Goal: Task Accomplishment & Management: Manage account settings

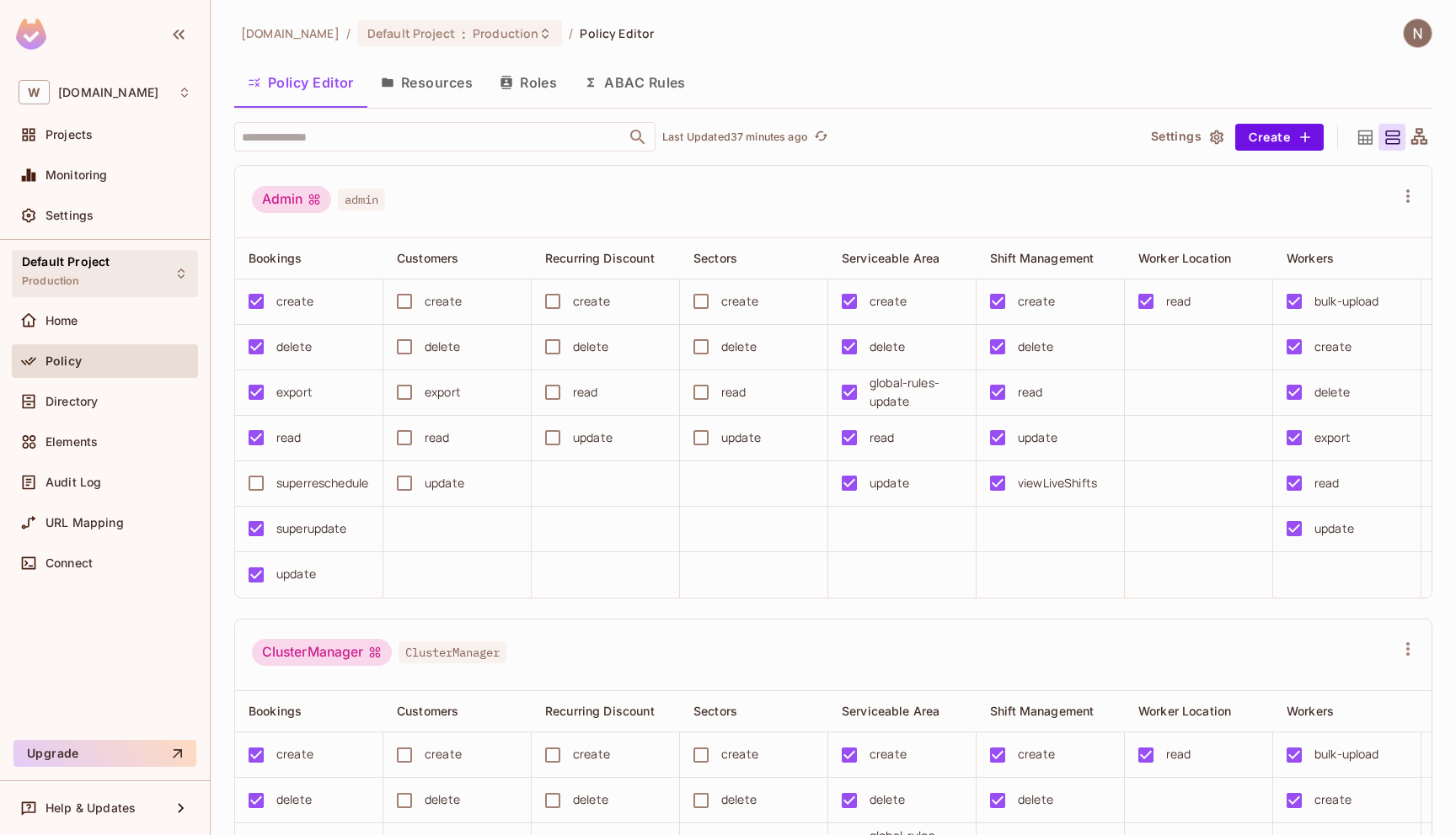
scroll to position [0, 138]
click at [86, 135] on span "Projects" at bounding box center [69, 135] width 47 height 14
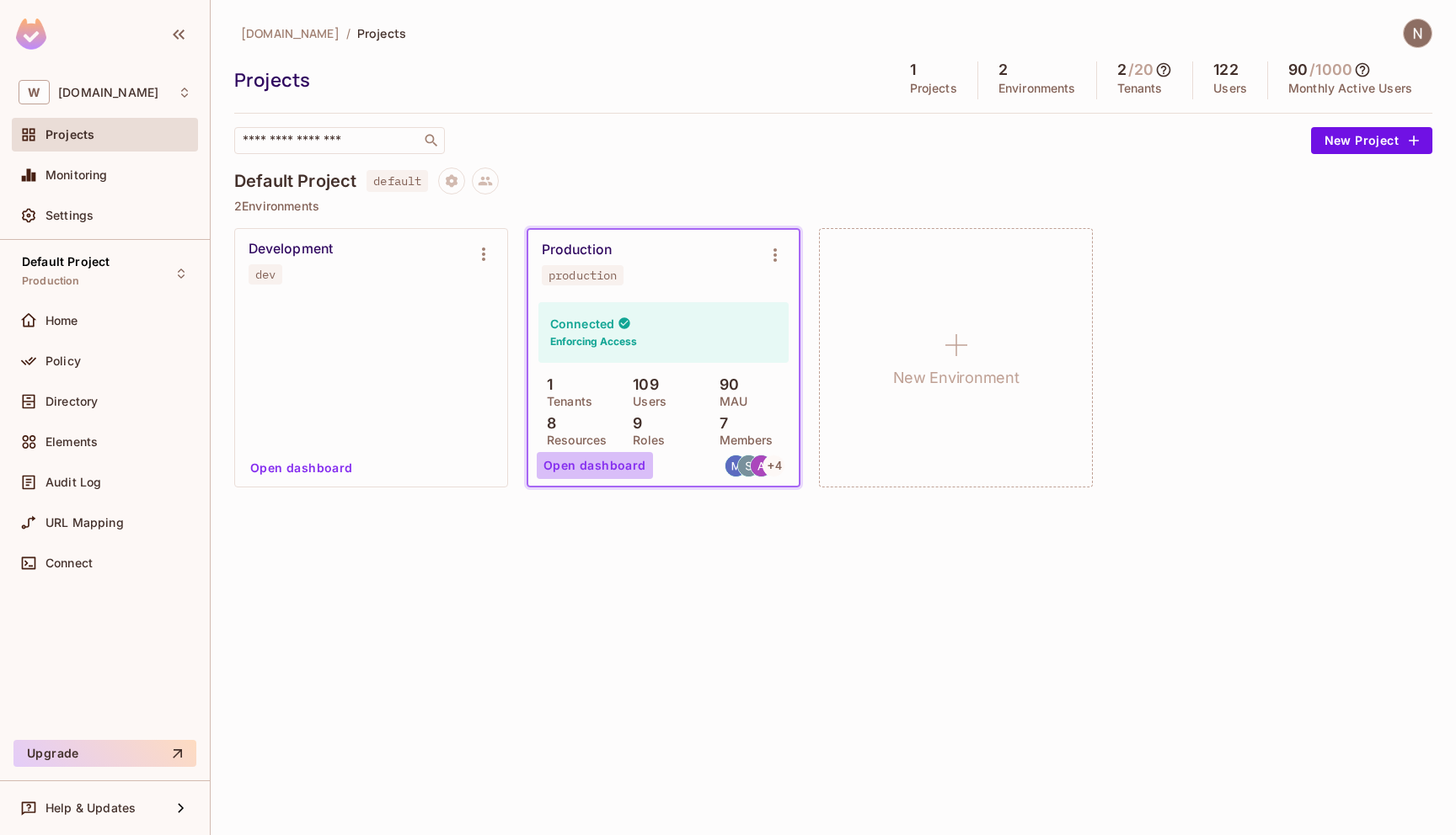
click at [603, 466] on button "Open dashboard" at bounding box center [595, 466] width 116 height 27
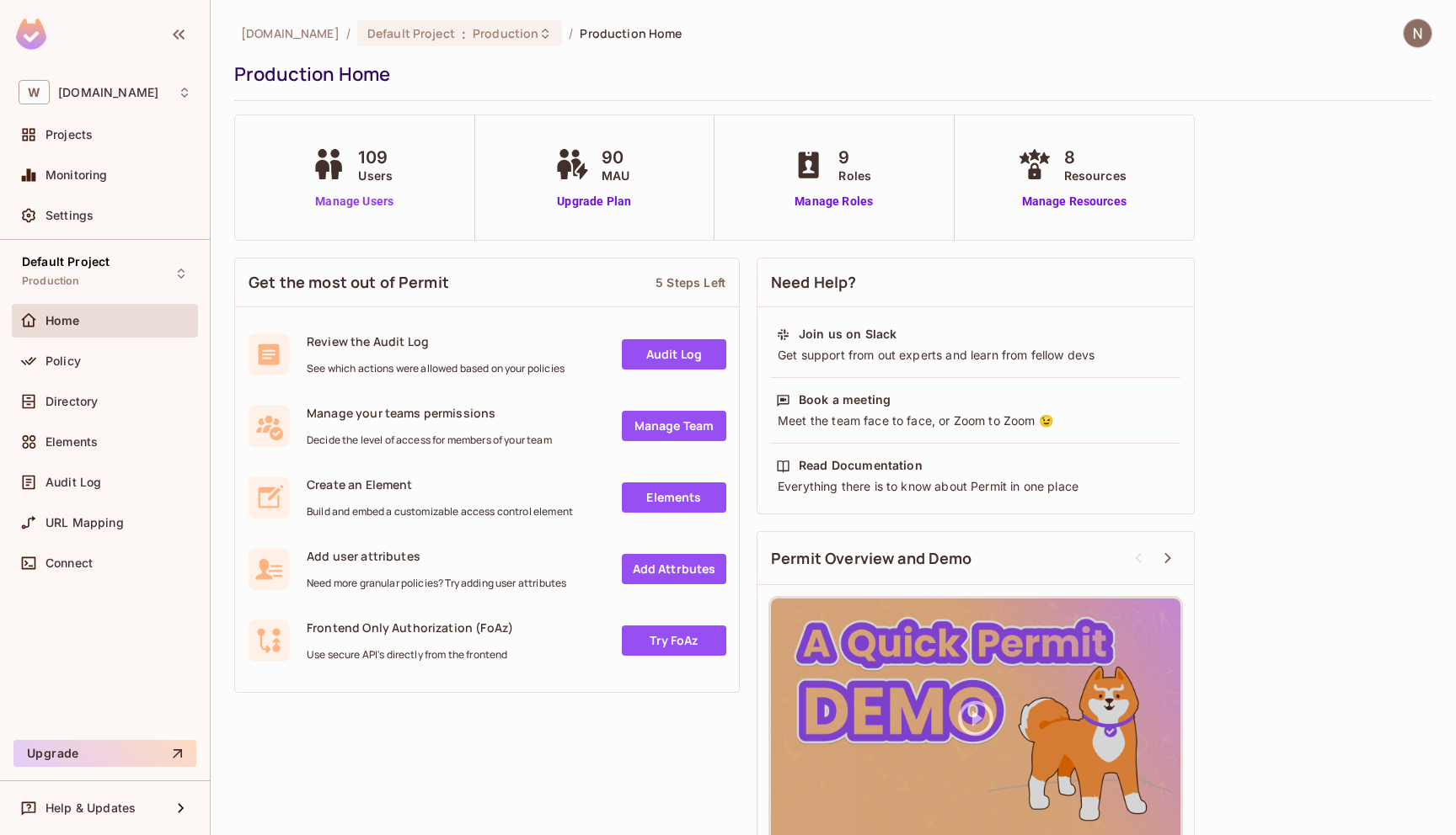
click at [368, 194] on link "Manage Users" at bounding box center [354, 201] width 94 height 17
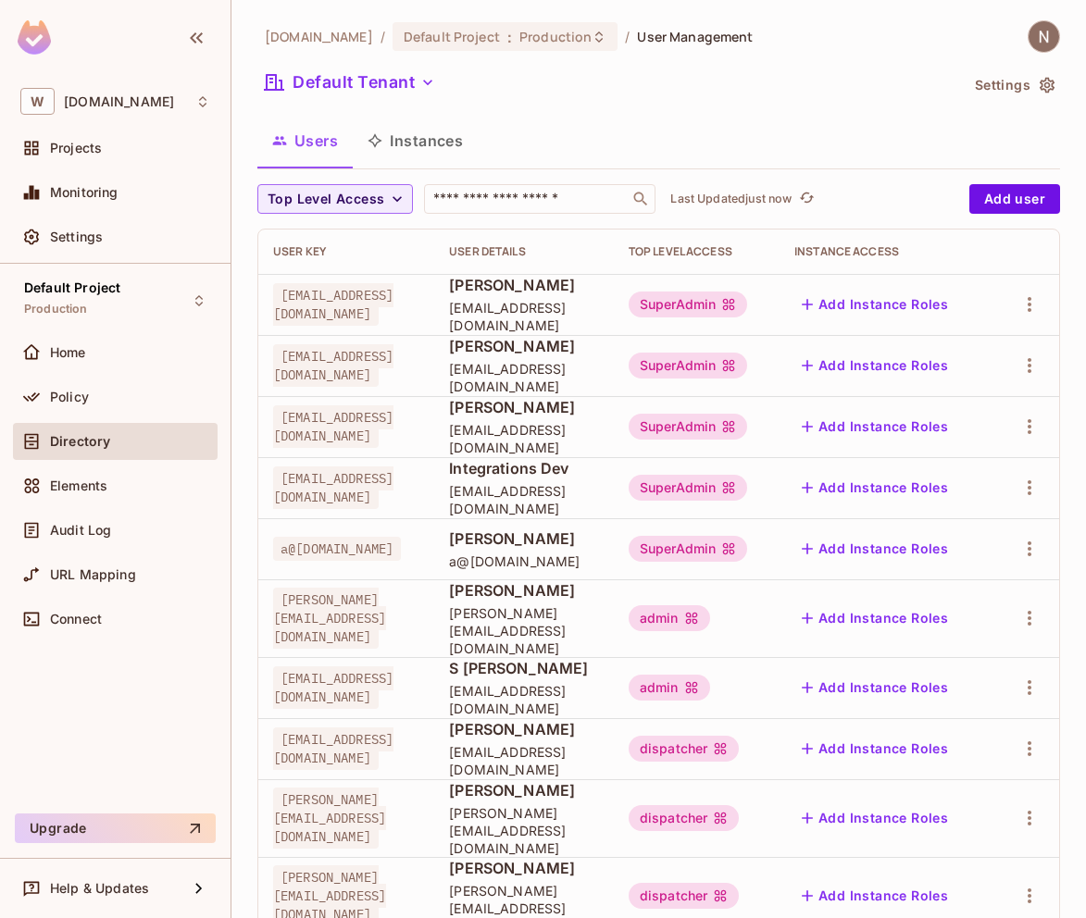
scroll to position [375, 0]
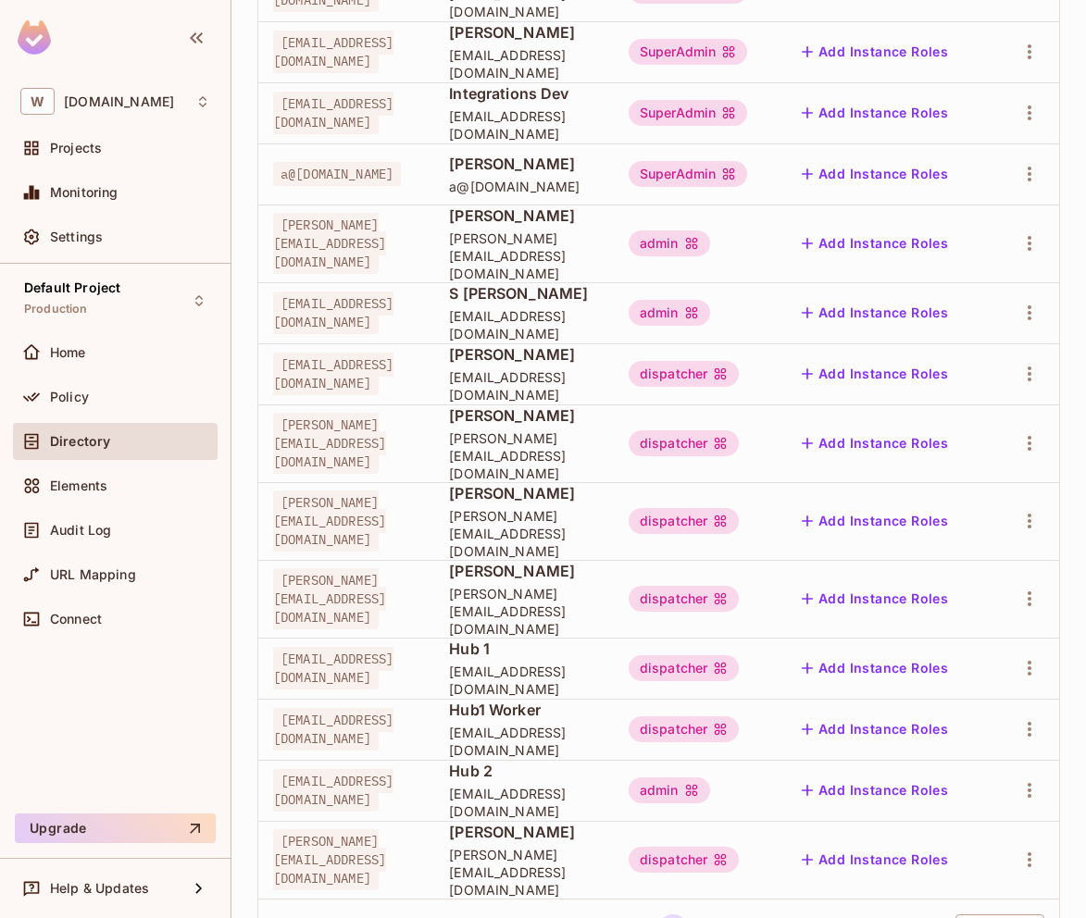
click at [996, 859] on body "W withpronto.com Projects Monitoring Settings Default Project Production Home P…" at bounding box center [543, 459] width 1086 height 918
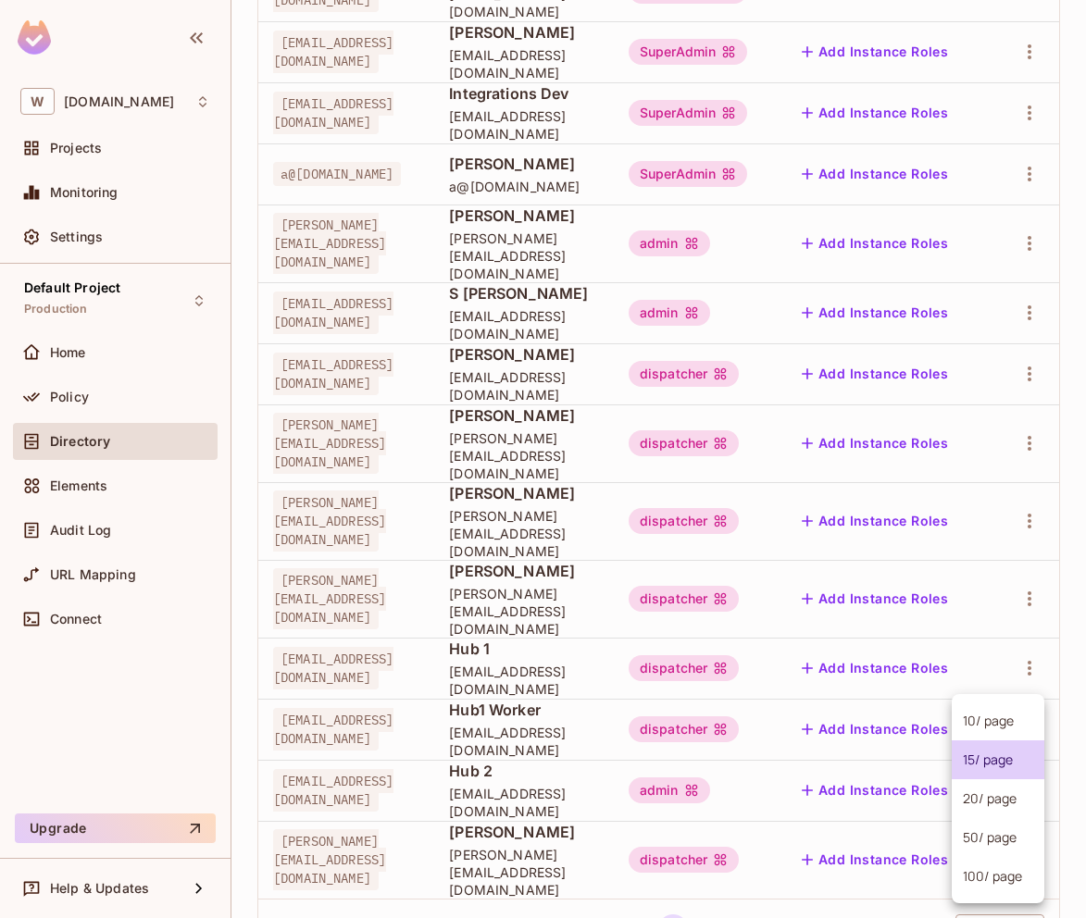
click at [996, 884] on li "100 / page" at bounding box center [998, 876] width 93 height 39
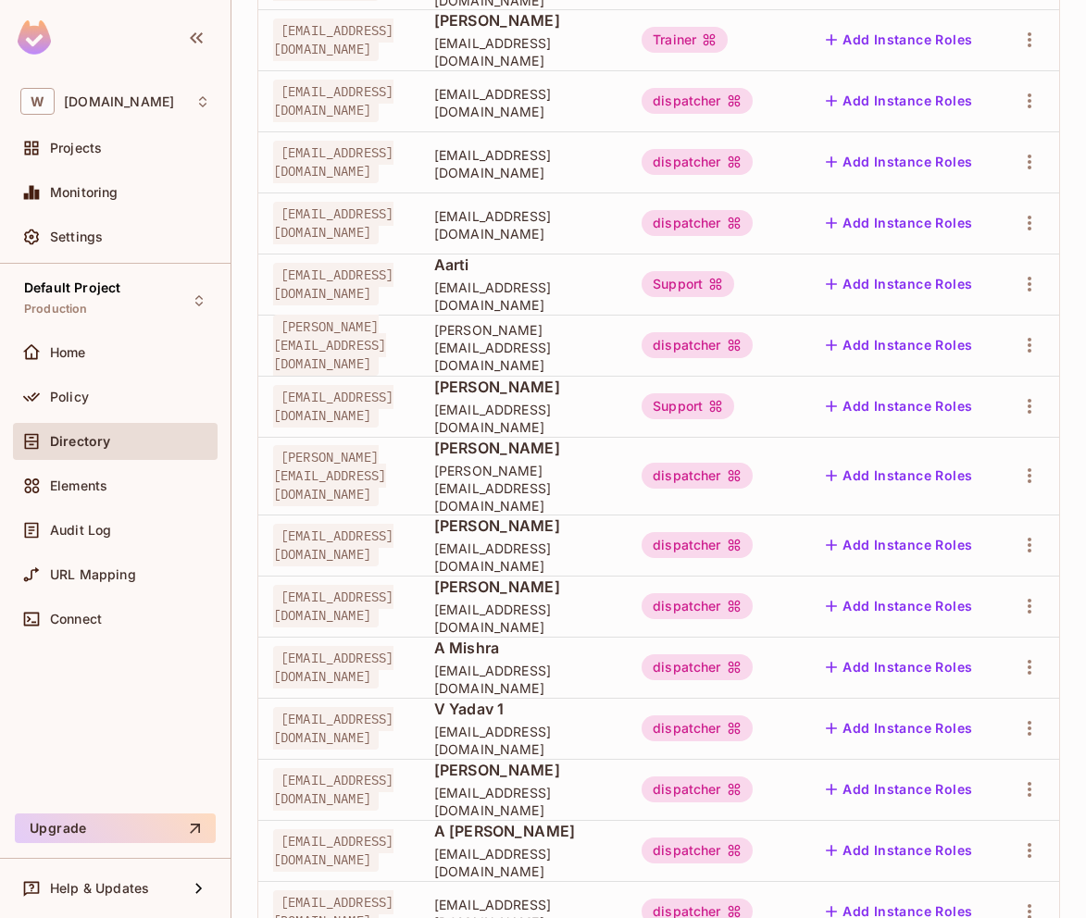
scroll to position [5568, 0]
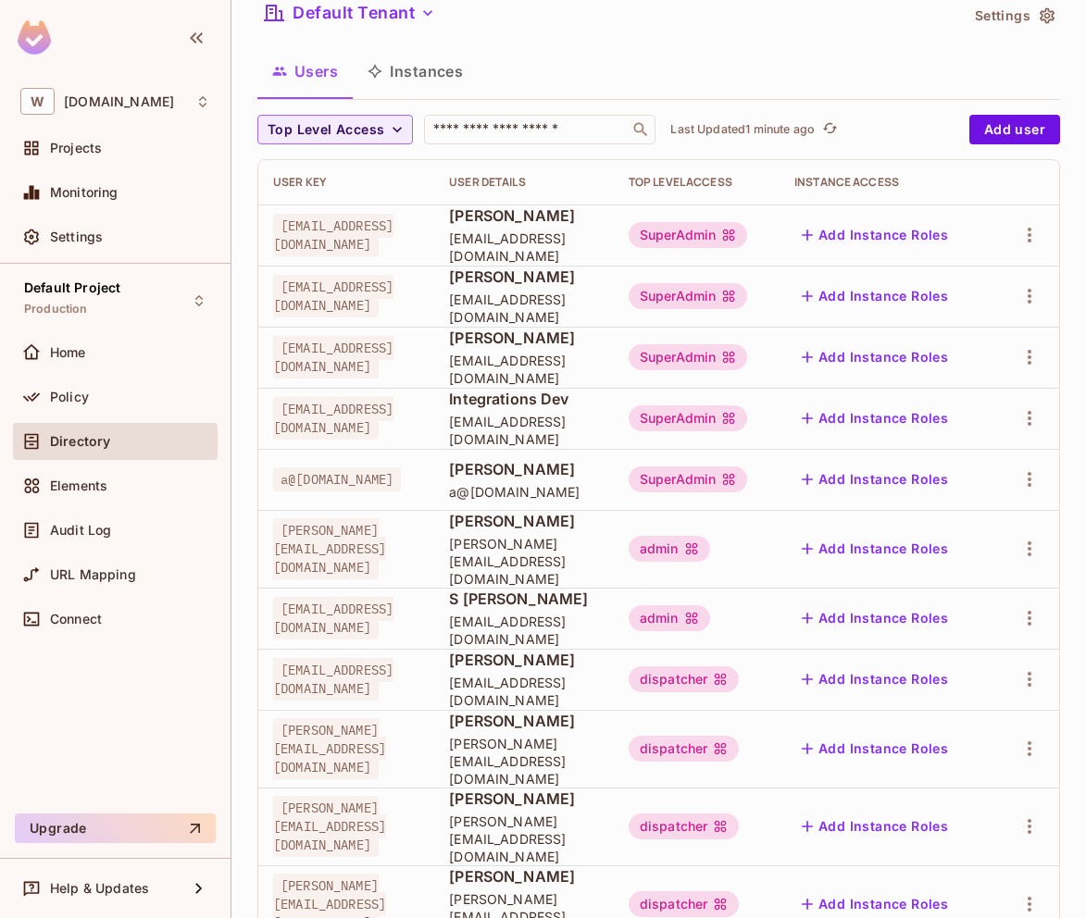
scroll to position [375, 0]
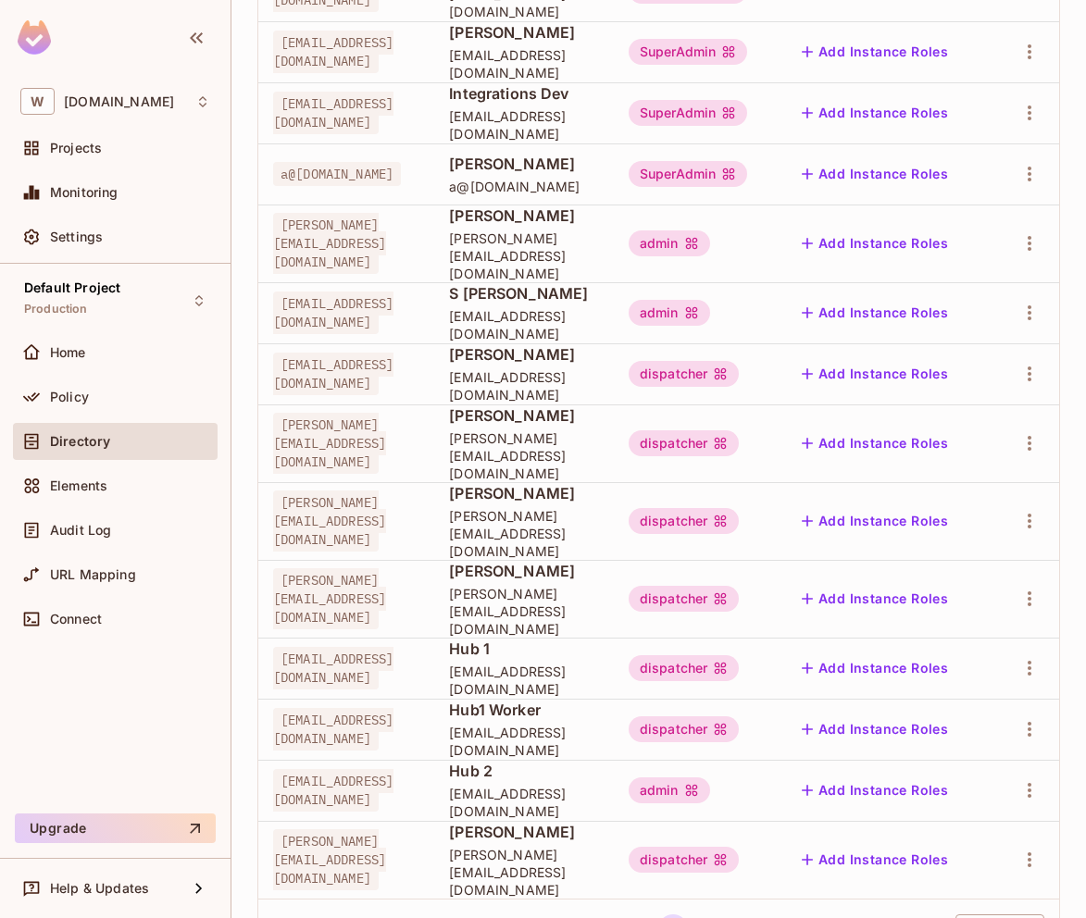
click at [967, 840] on body "W [DOMAIN_NAME] Projects Monitoring Settings Default Project Production Home Po…" at bounding box center [543, 459] width 1086 height 918
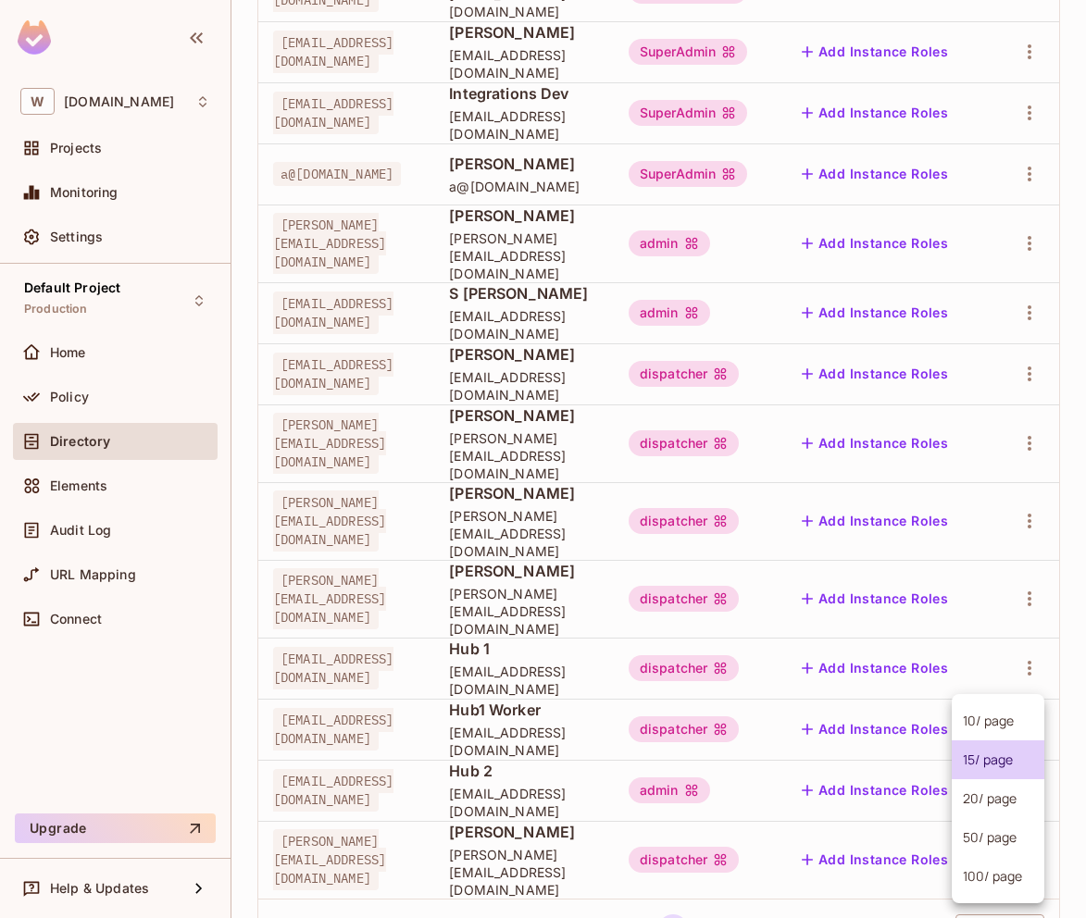
click at [993, 874] on li "100 / page" at bounding box center [998, 876] width 93 height 39
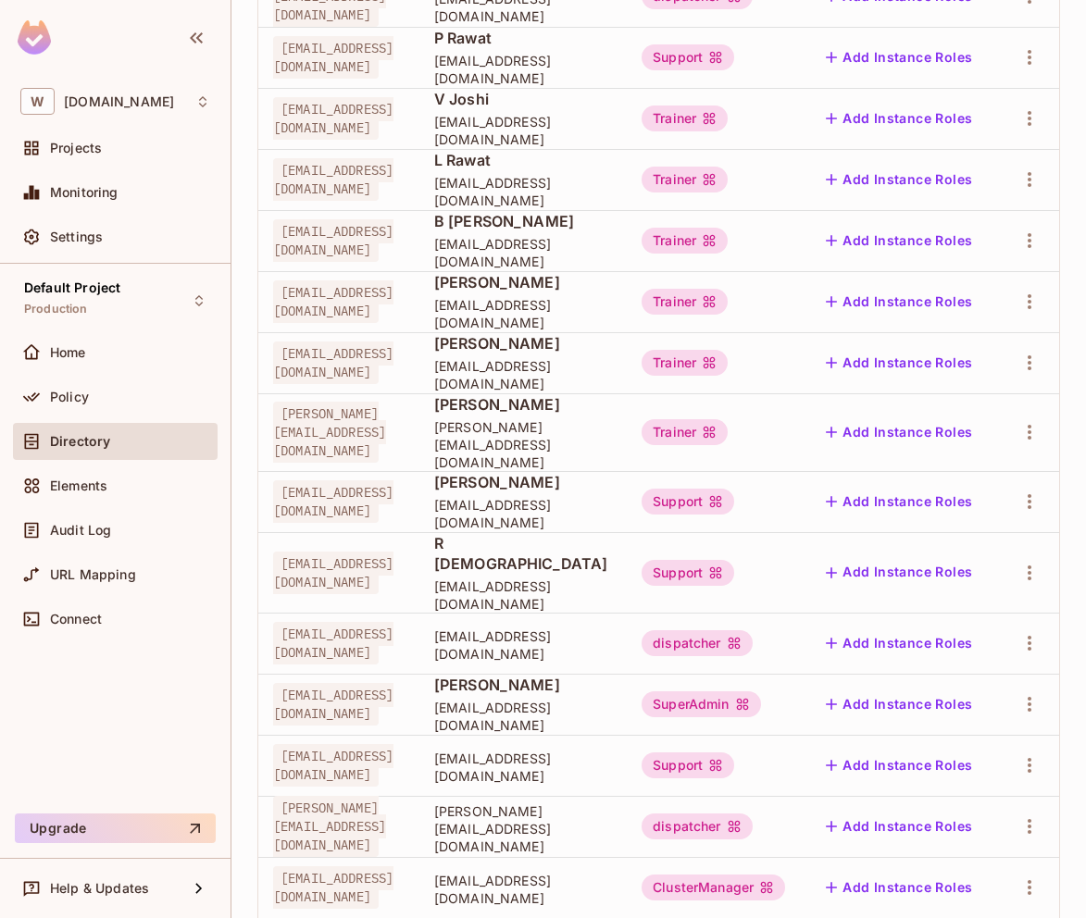
scroll to position [5568, 0]
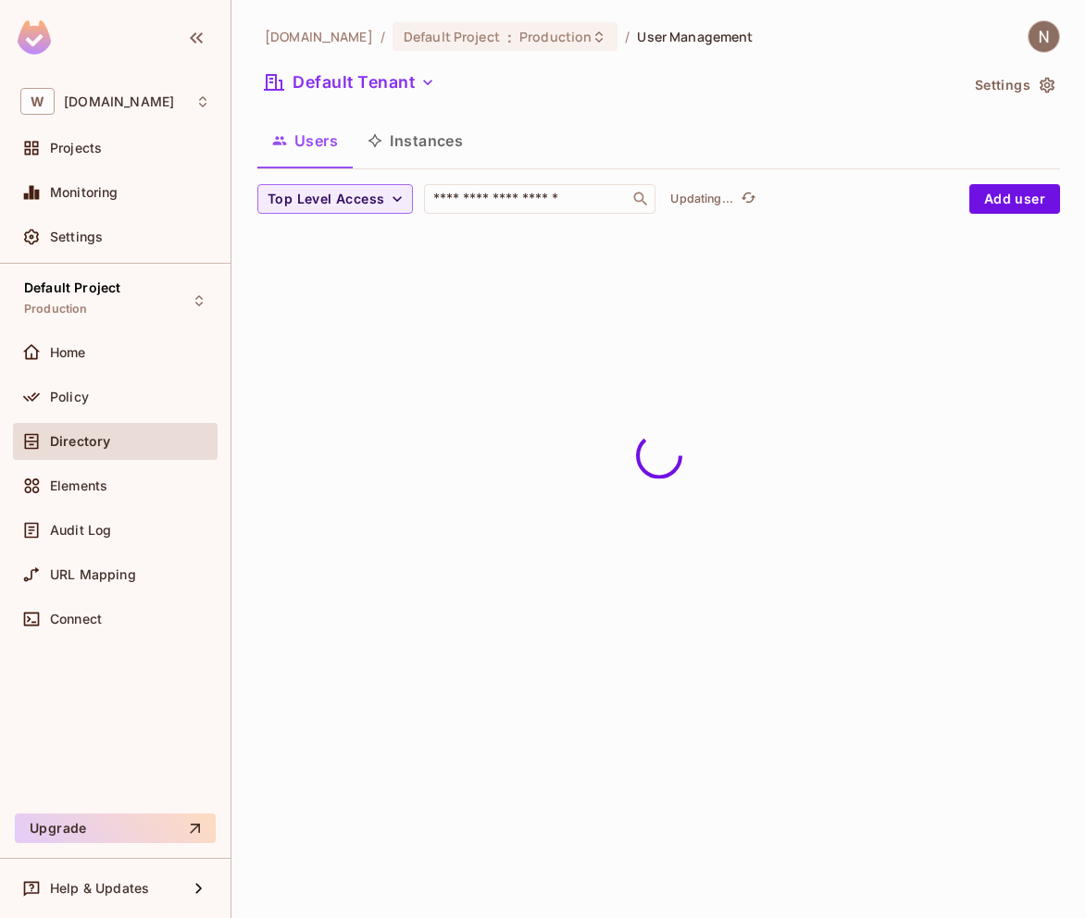
scroll to position [0, 0]
